Goal: Information Seeking & Learning: Find specific page/section

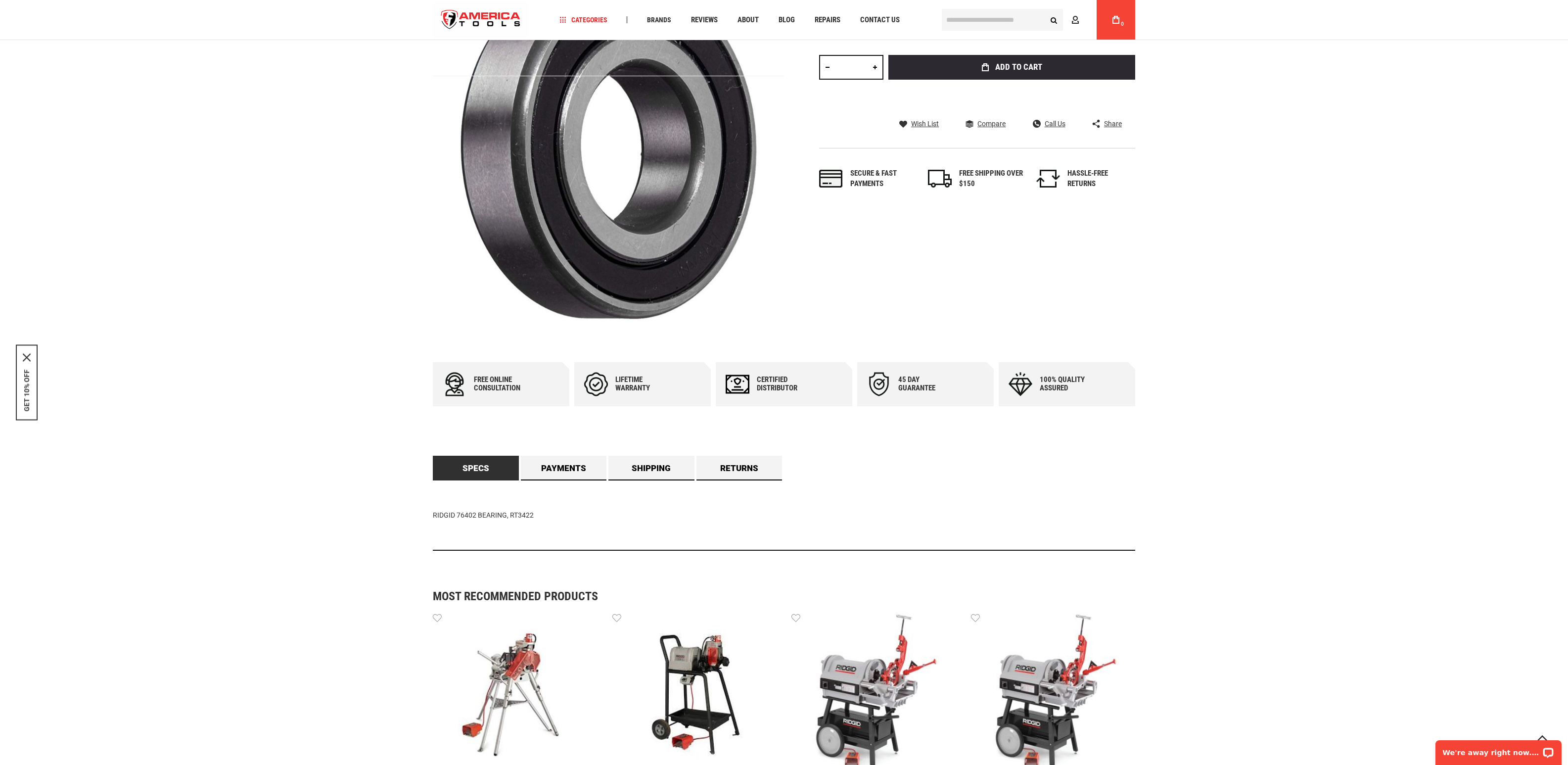
scroll to position [573, 0]
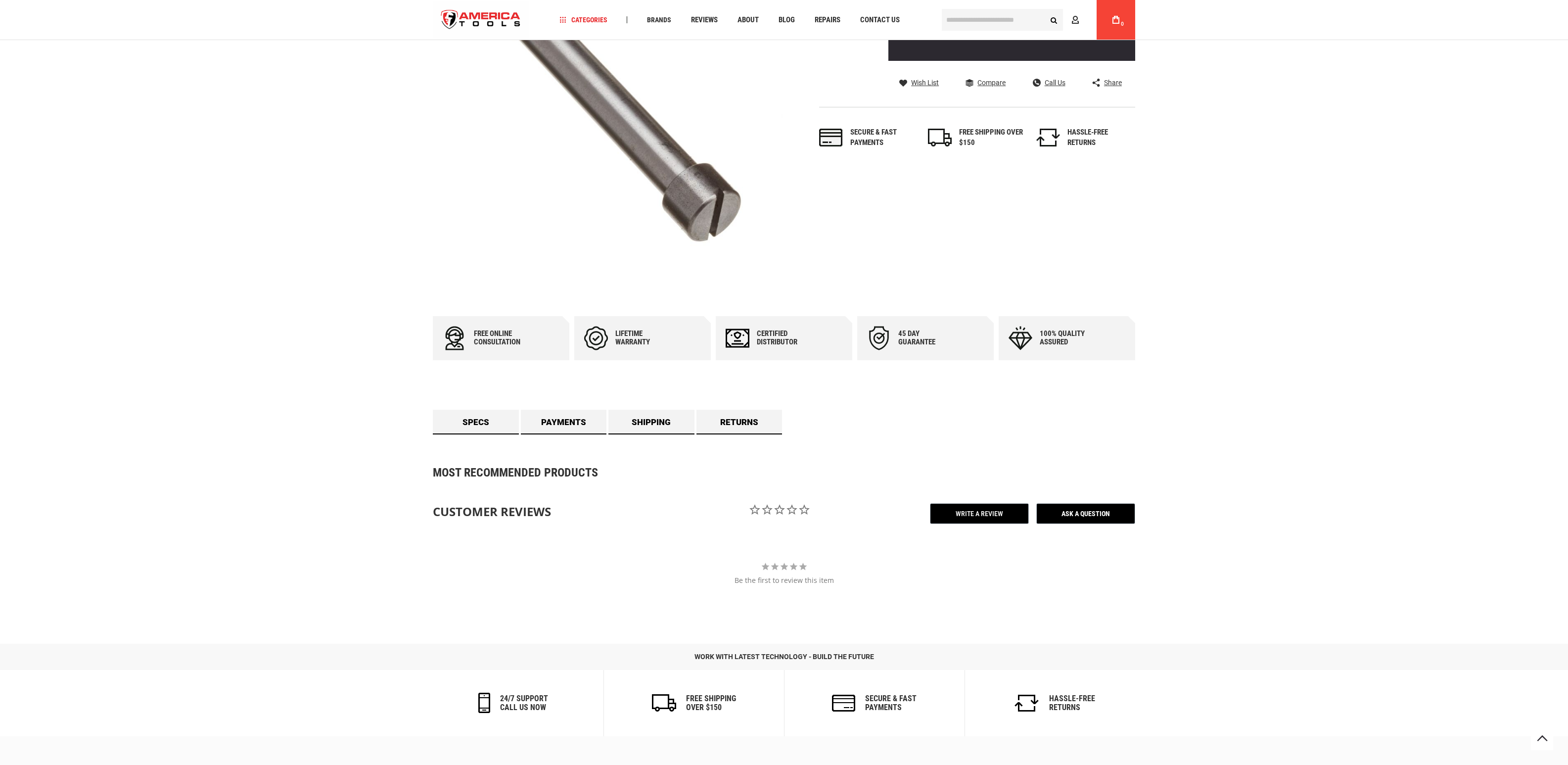
scroll to position [297, 0]
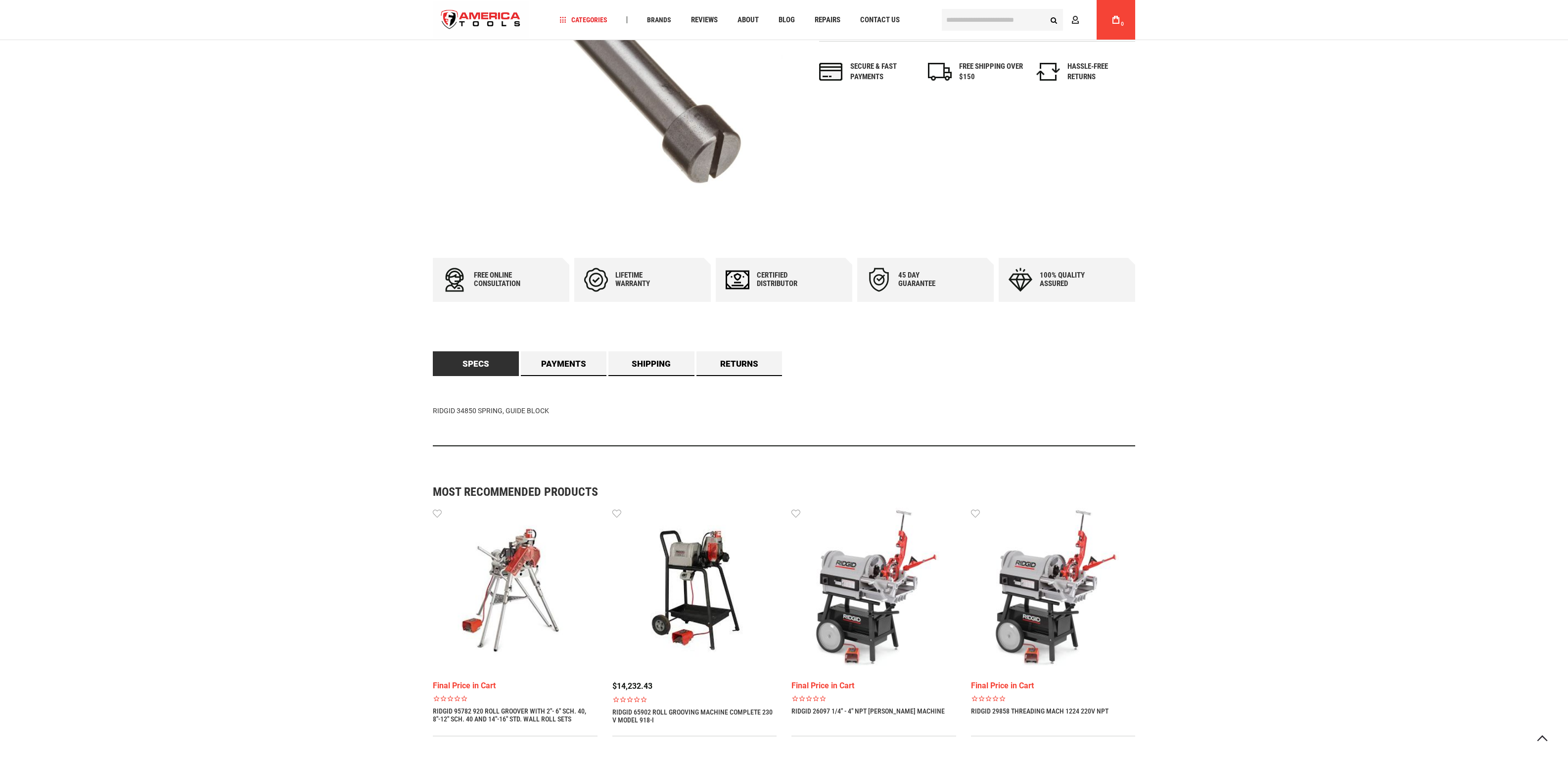
click at [553, 347] on div "Free online consultation Lifetime warranty Certified Distributor 45 day Guarant…" at bounding box center [784, 355] width 702 height 196
click at [624, 364] on link "Shipping" at bounding box center [651, 364] width 86 height 24
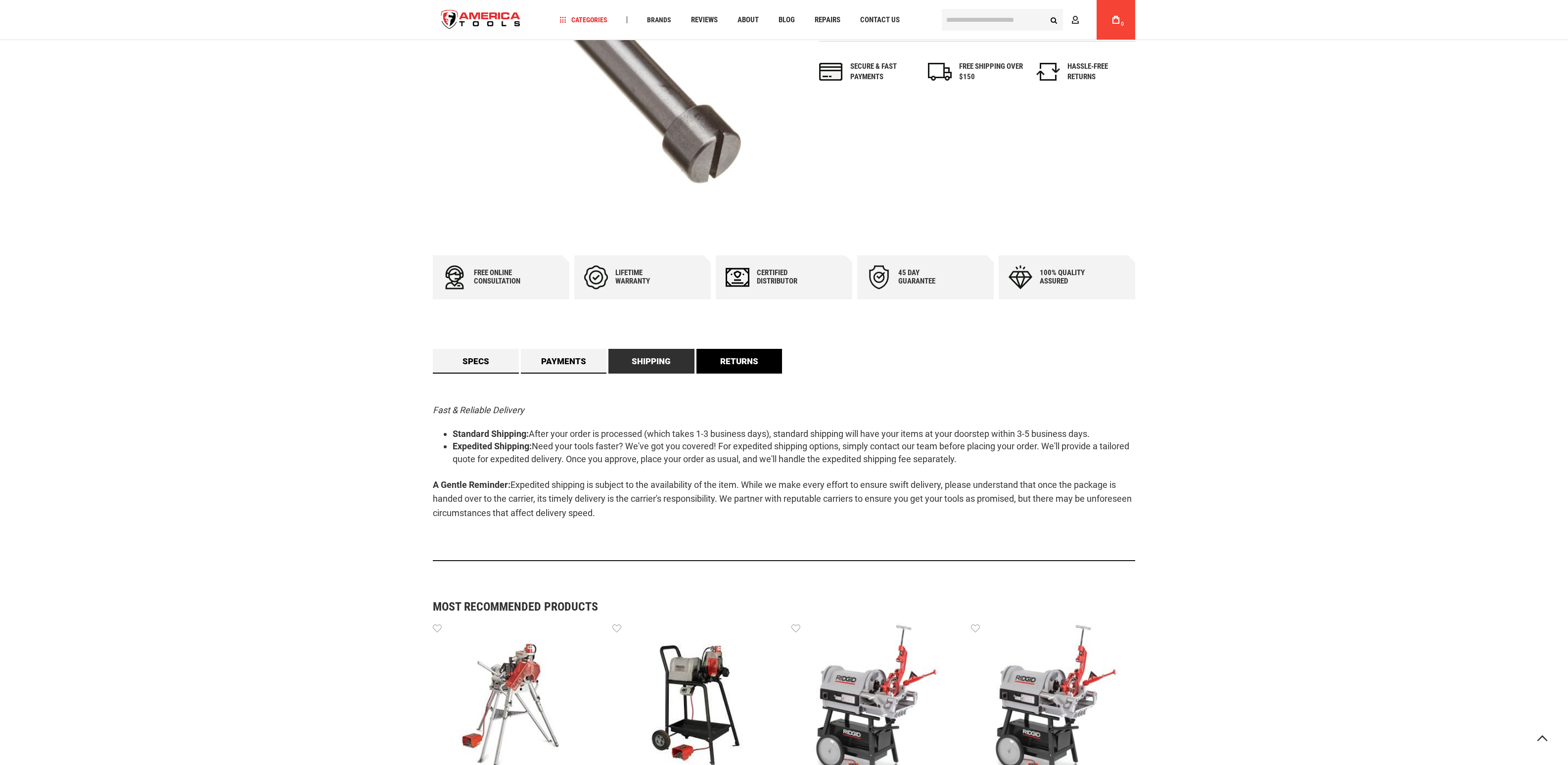
click at [709, 360] on link "Returns" at bounding box center [739, 361] width 86 height 24
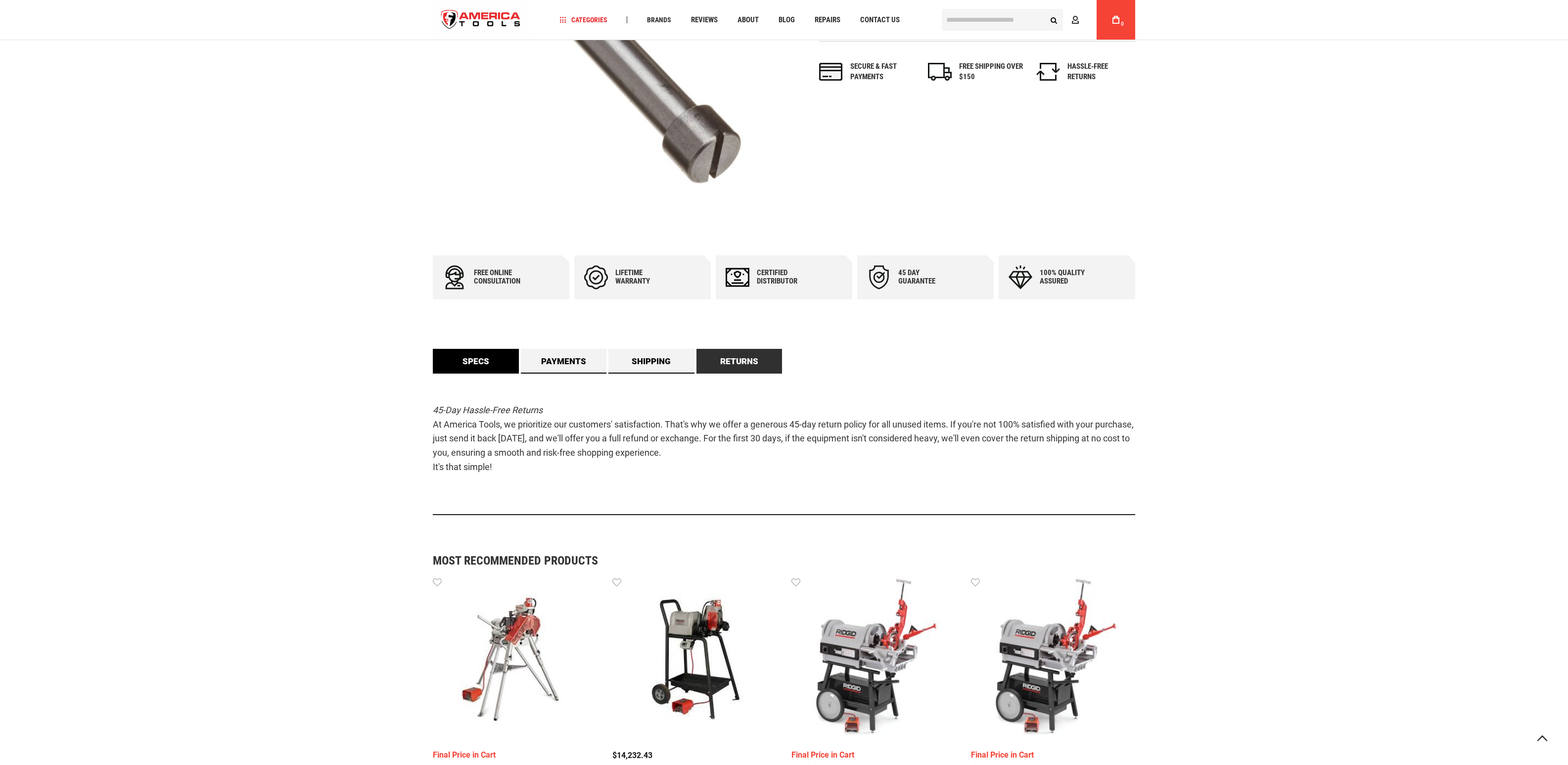
click at [464, 349] on link "Specs" at bounding box center [475, 361] width 86 height 24
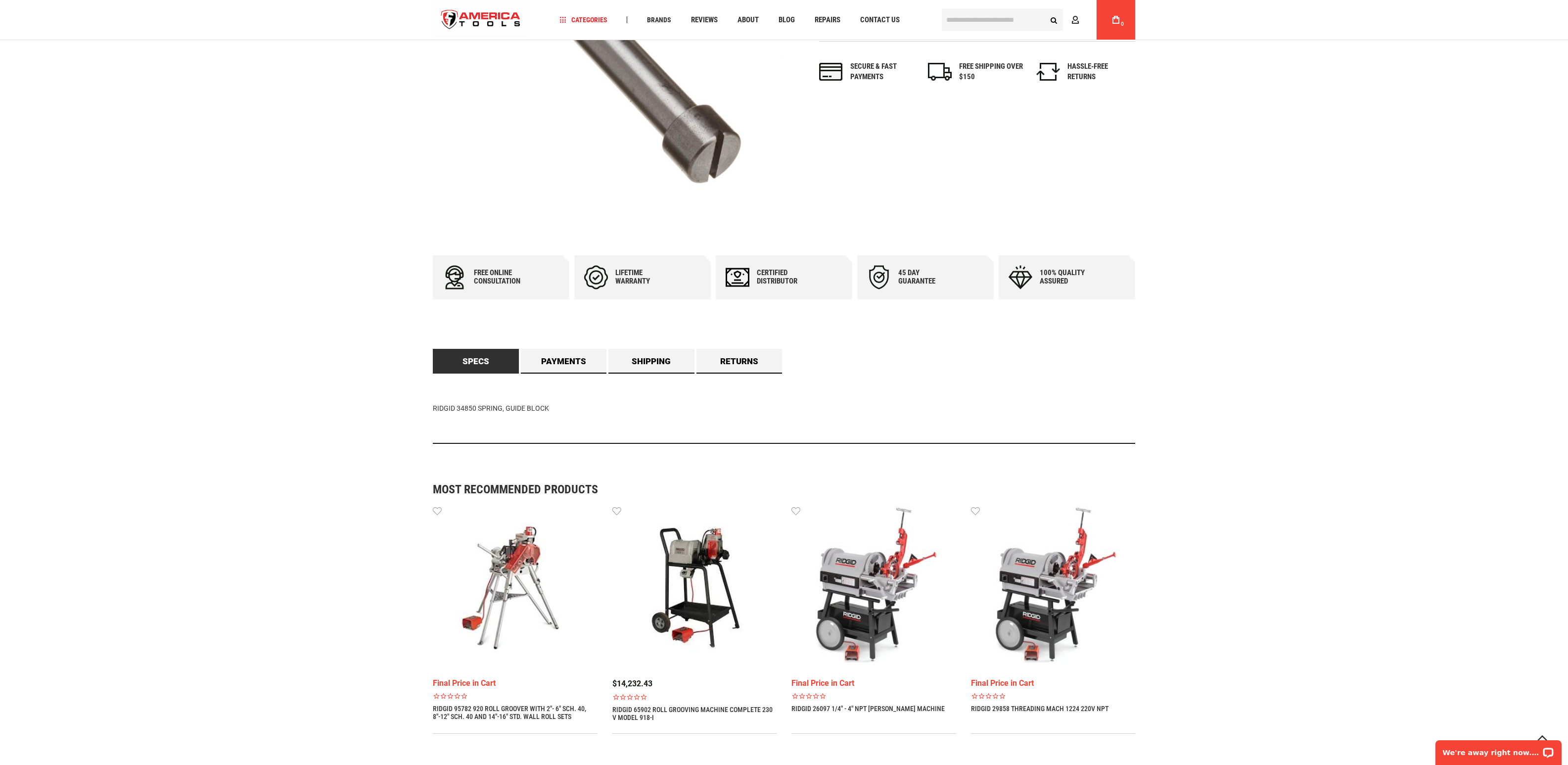
scroll to position [0, 0]
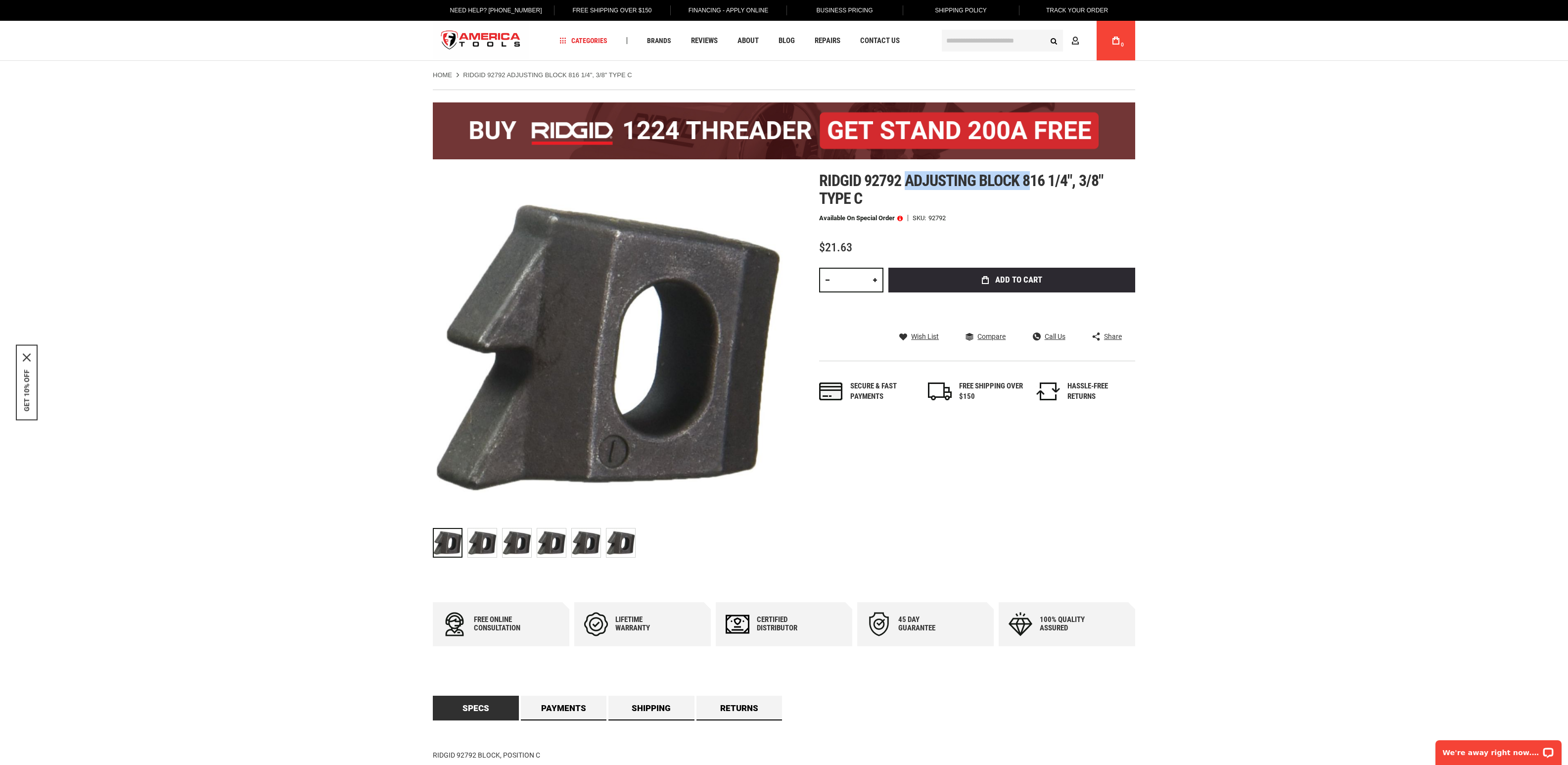
drag, startPoint x: 908, startPoint y: 180, endPoint x: 1023, endPoint y: 178, distance: 115.0
click at [1026, 178] on span "Ridgid 92792 adjusting block 816 1/4", 3/8" type c" at bounding box center [961, 189] width 284 height 36
click at [1023, 178] on span "Ridgid 92792 adjusting block 816 1/4", 3/8" type c" at bounding box center [961, 189] width 284 height 36
drag, startPoint x: 1018, startPoint y: 178, endPoint x: 906, endPoint y: 181, distance: 112.0
click at [906, 181] on span "Ridgid 92792 adjusting block 816 1/4", 3/8" type c" at bounding box center [961, 189] width 284 height 36
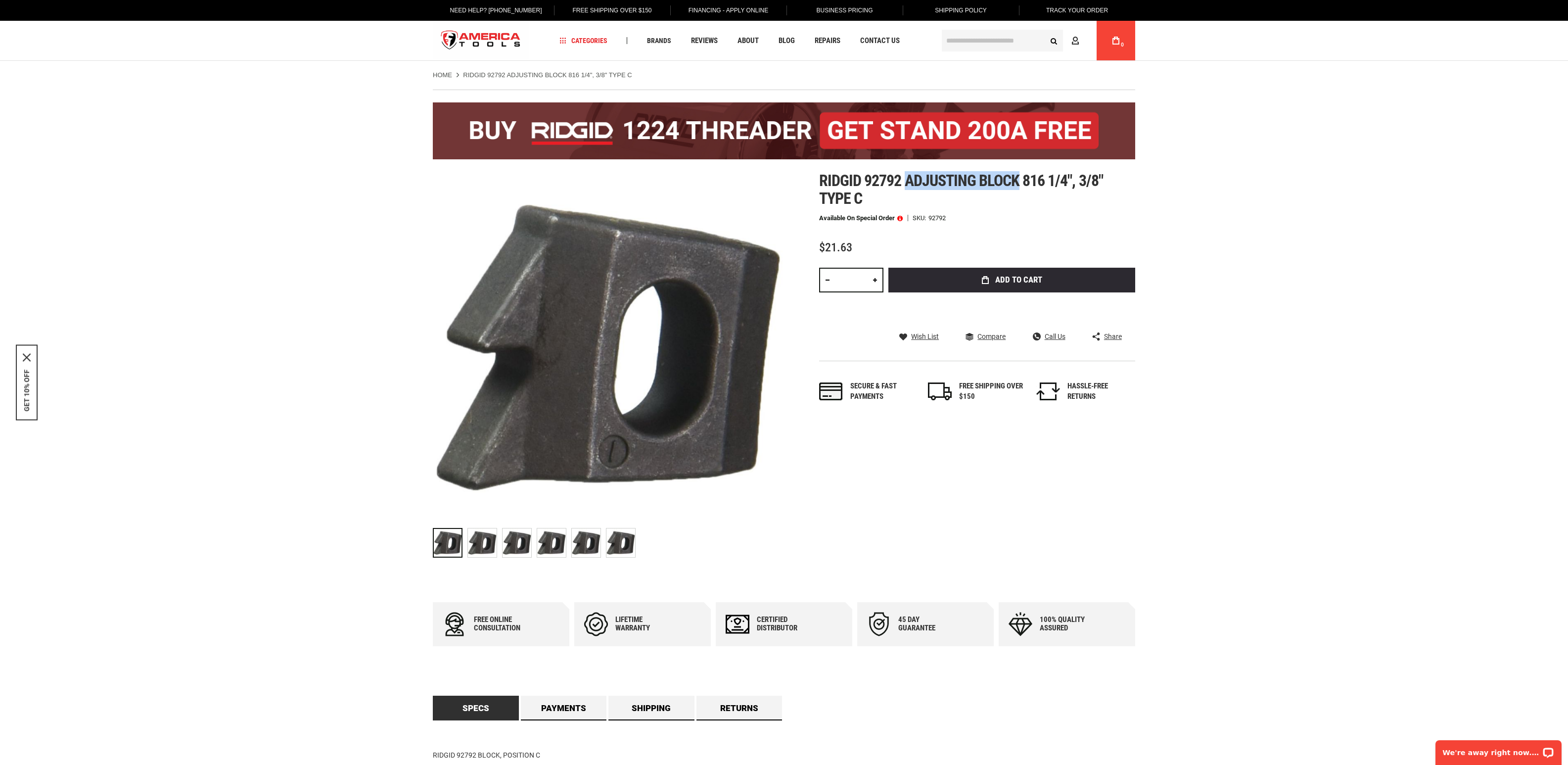
copy span "adjusting block"
